Goal: Download file/media

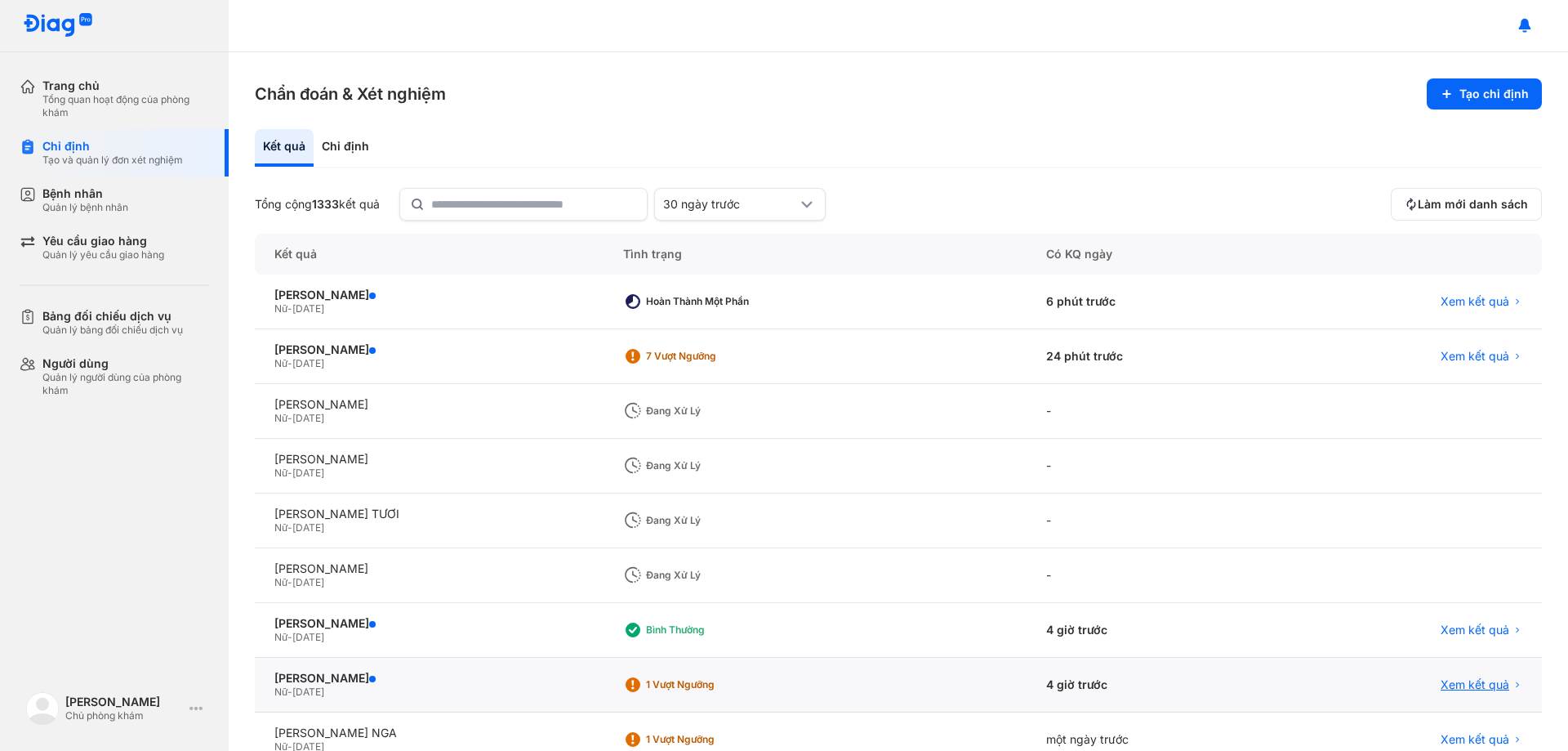
click at [1472, 685] on span "Xem kết quả" at bounding box center [1475, 684] width 69 height 15
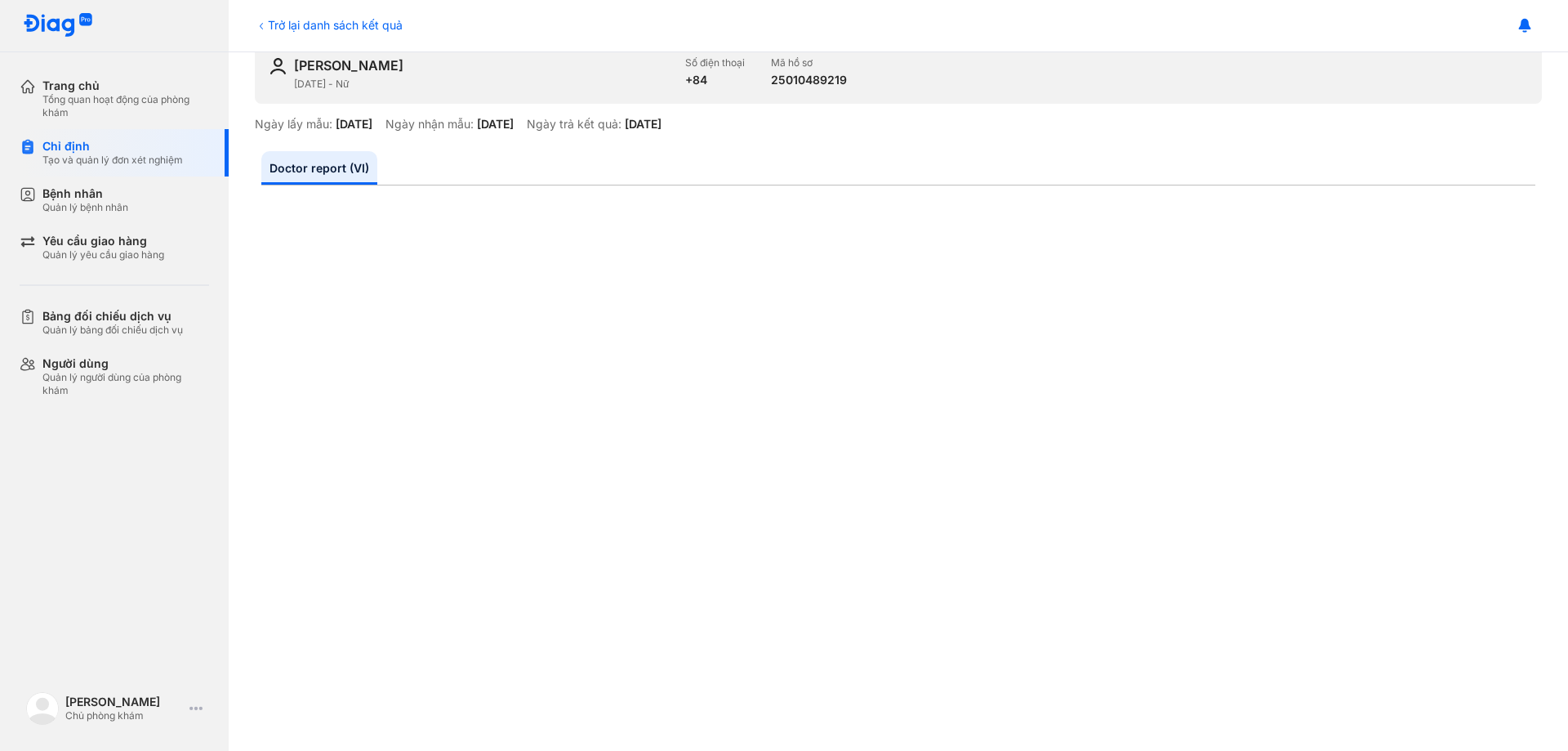
scroll to position [6, 0]
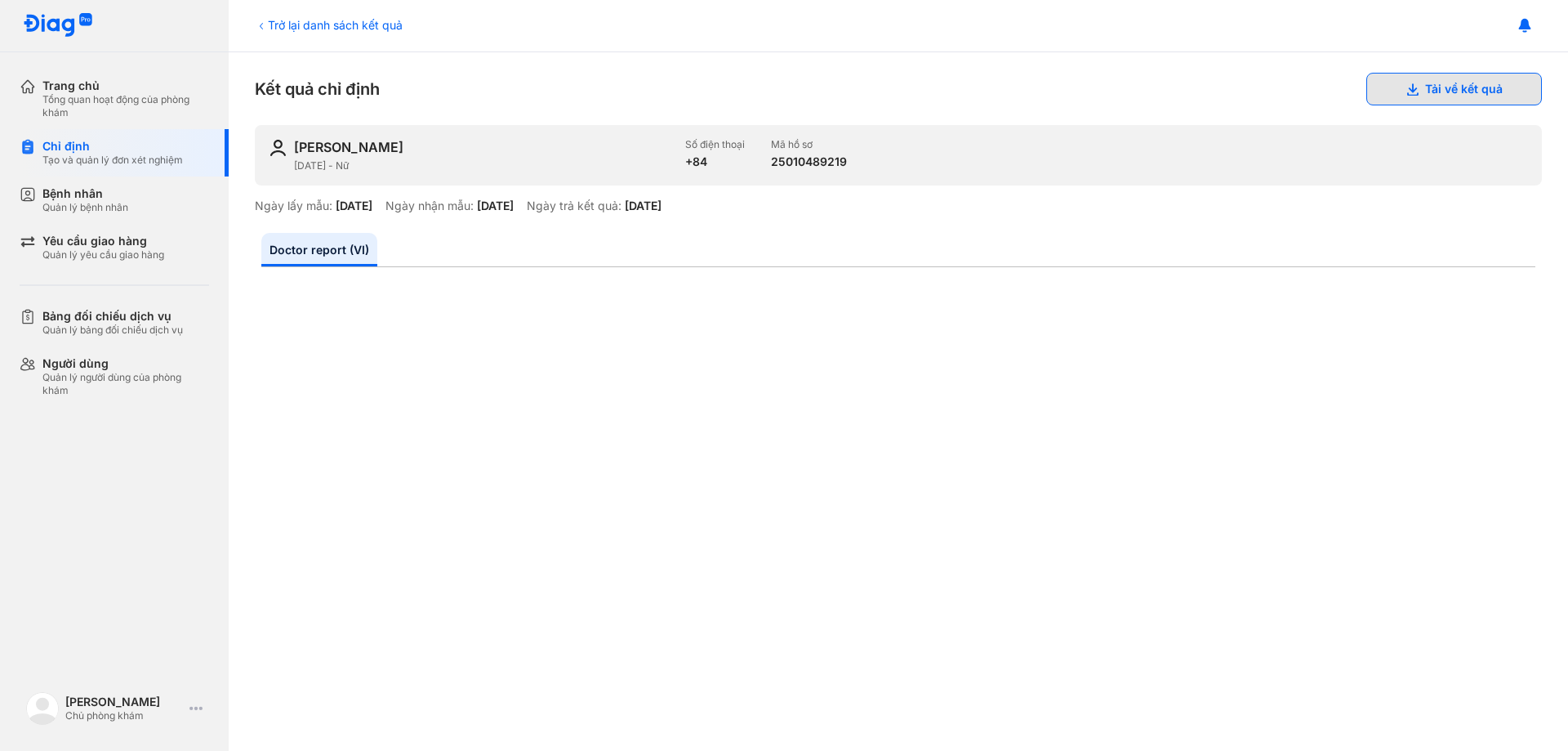
click at [1433, 87] on button "Tải về kết quả" at bounding box center [1454, 89] width 176 height 33
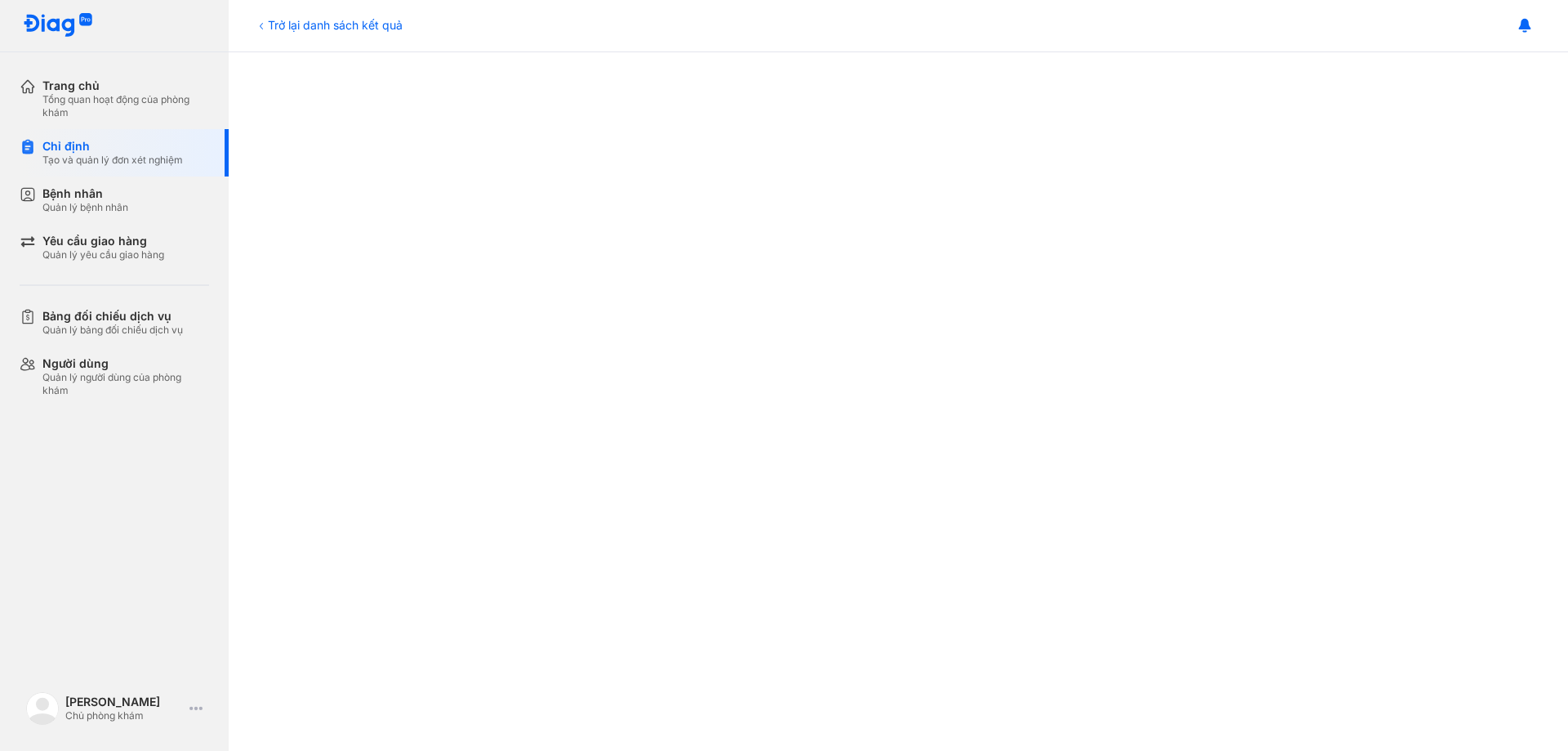
scroll to position [0, 0]
